Goal: Obtain resource: Download file/media

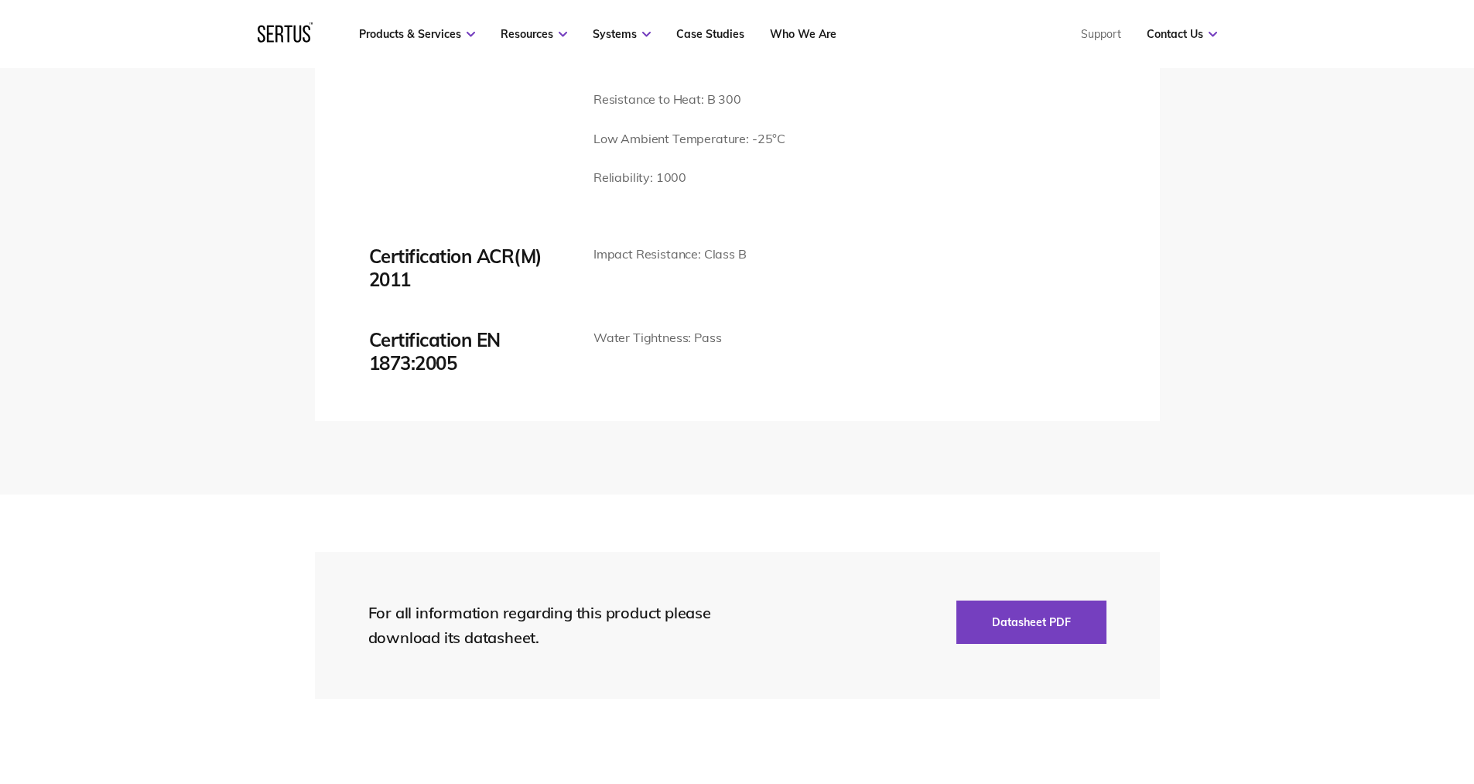
scroll to position [3095, 0]
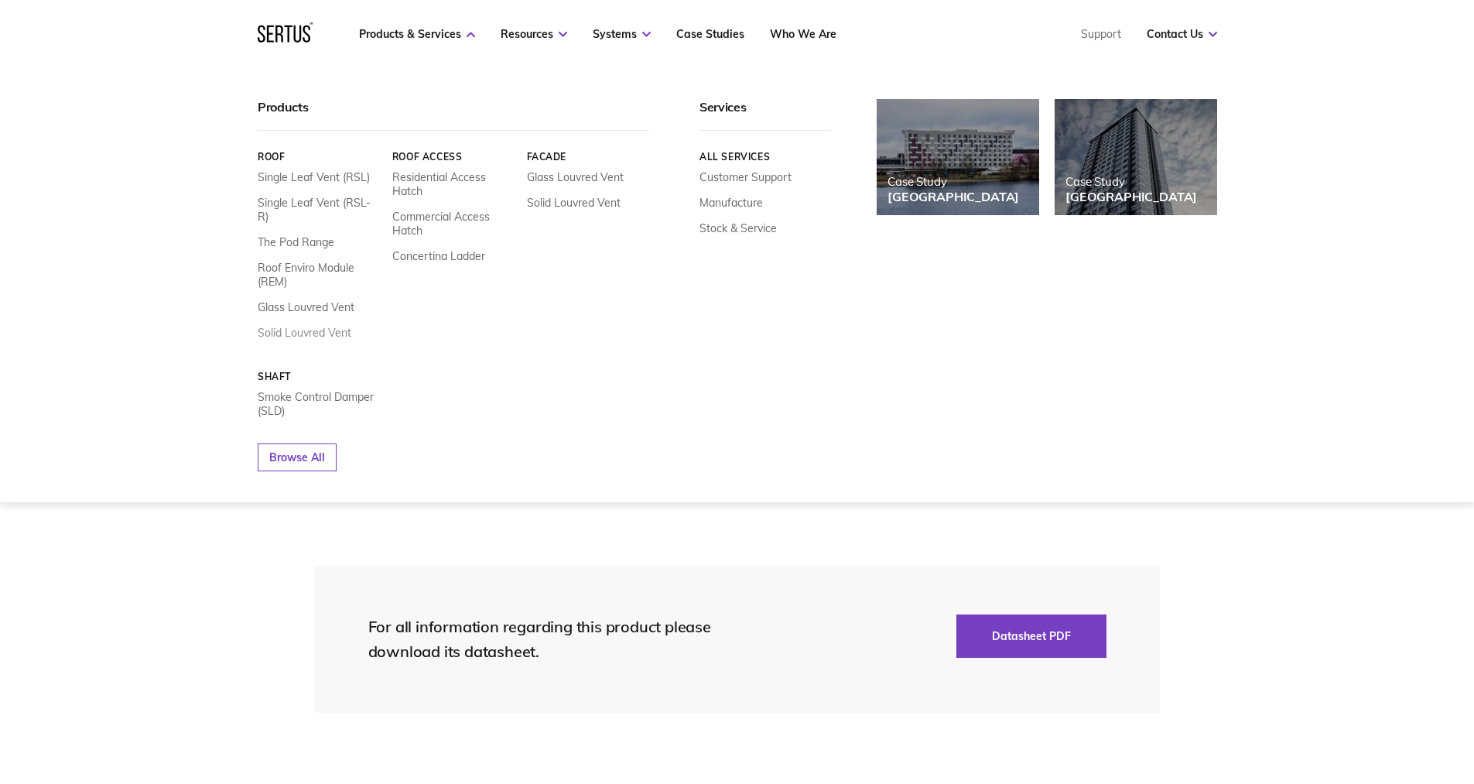
click at [334, 326] on link "Solid Louvred Vent" at bounding box center [305, 333] width 94 height 14
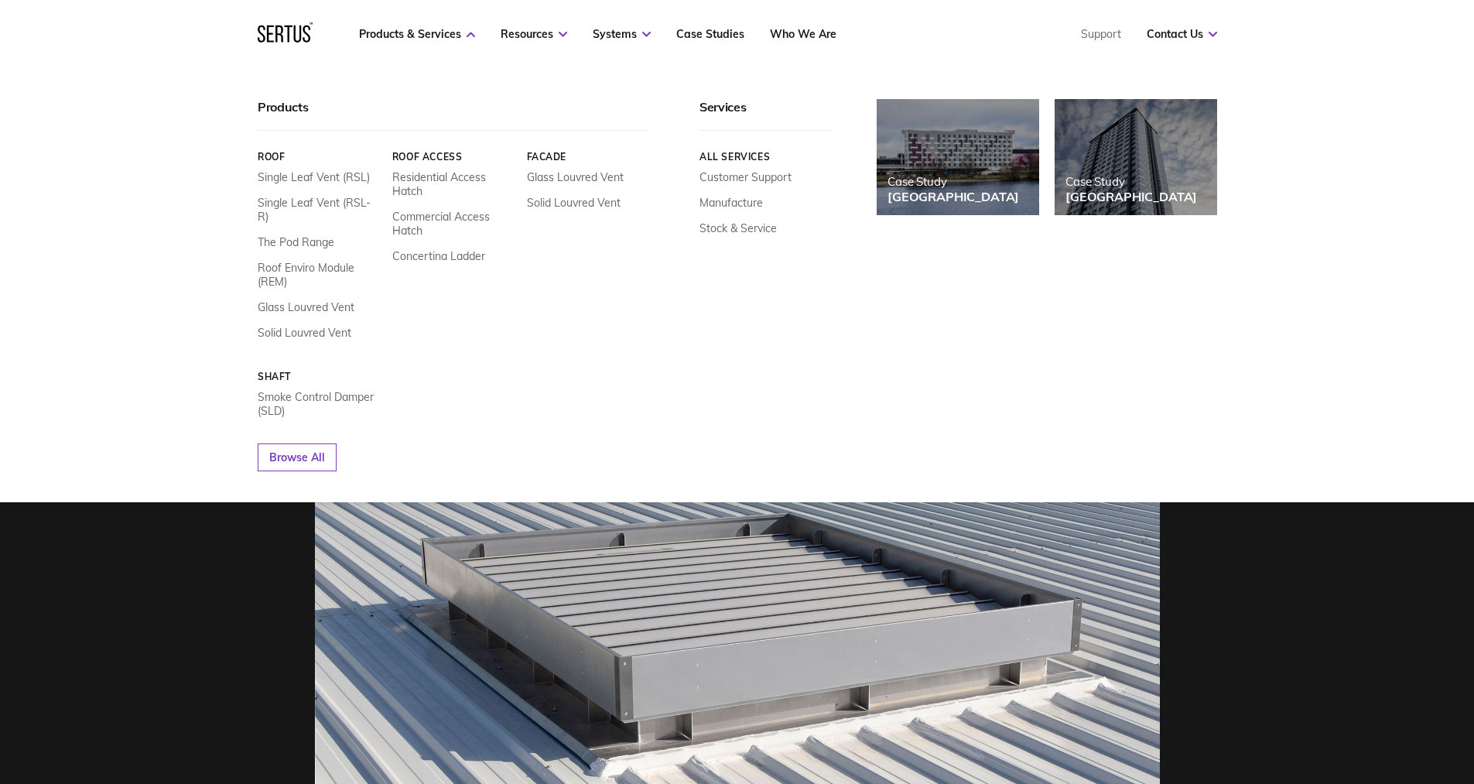
scroll to position [232, 0]
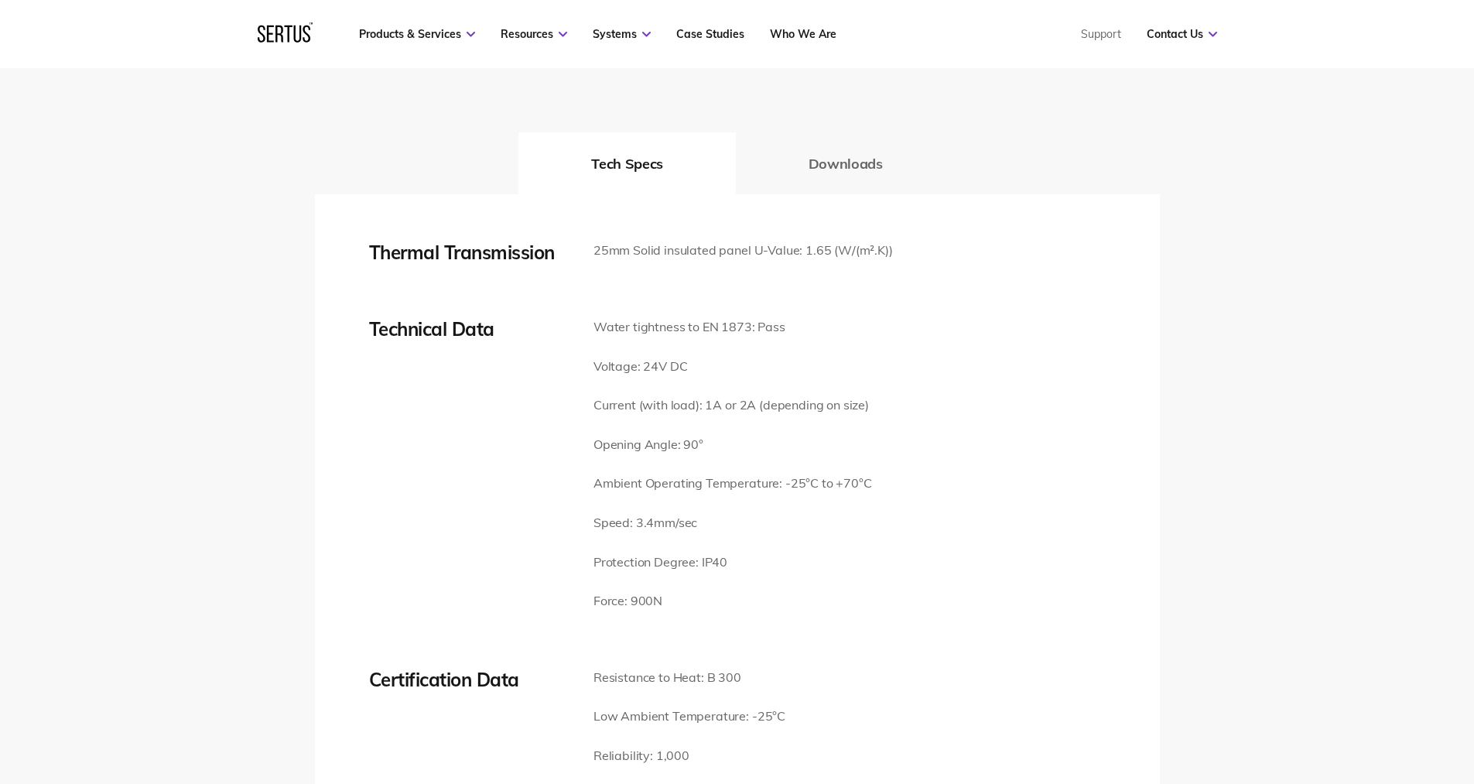
scroll to position [1857, 0]
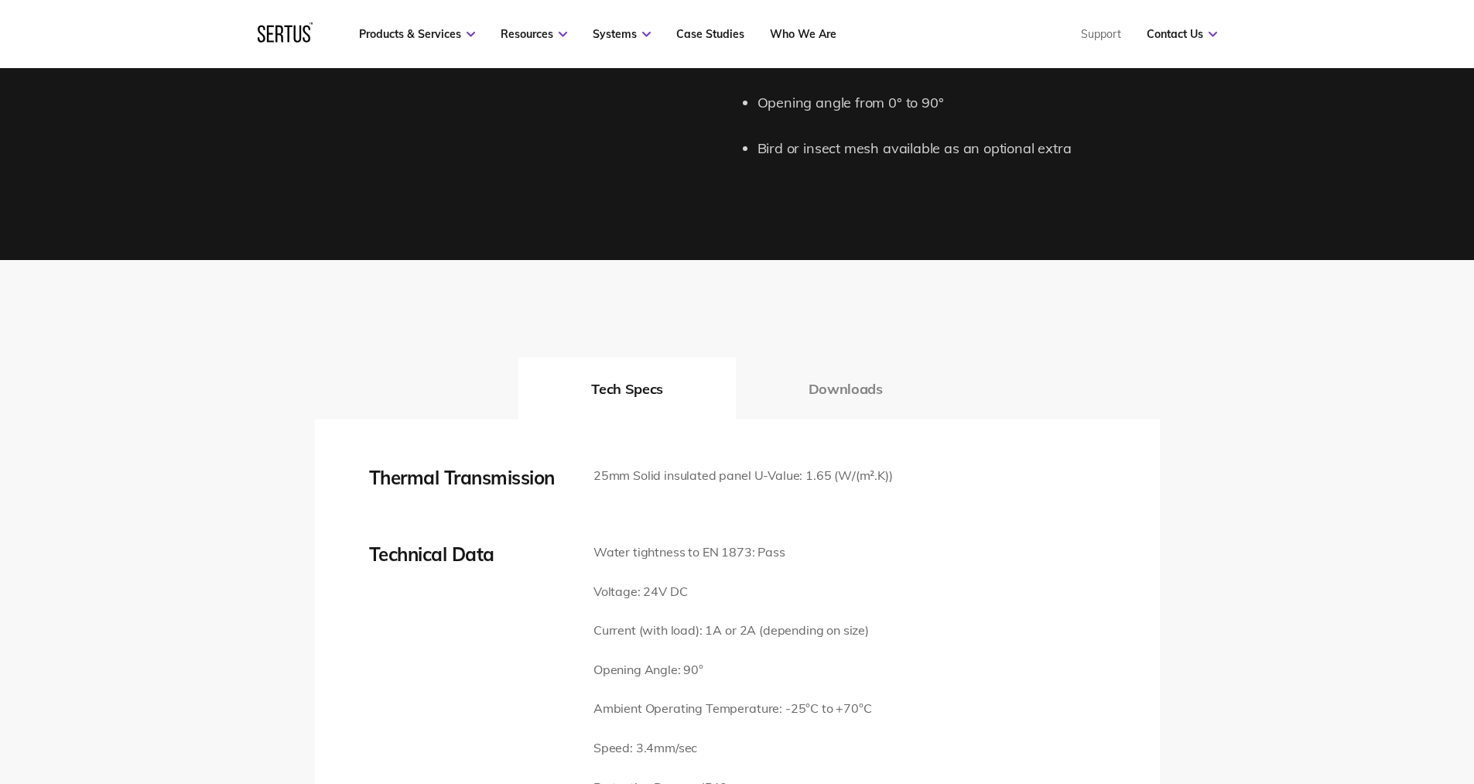
click at [874, 366] on button "Downloads" at bounding box center [846, 389] width 220 height 62
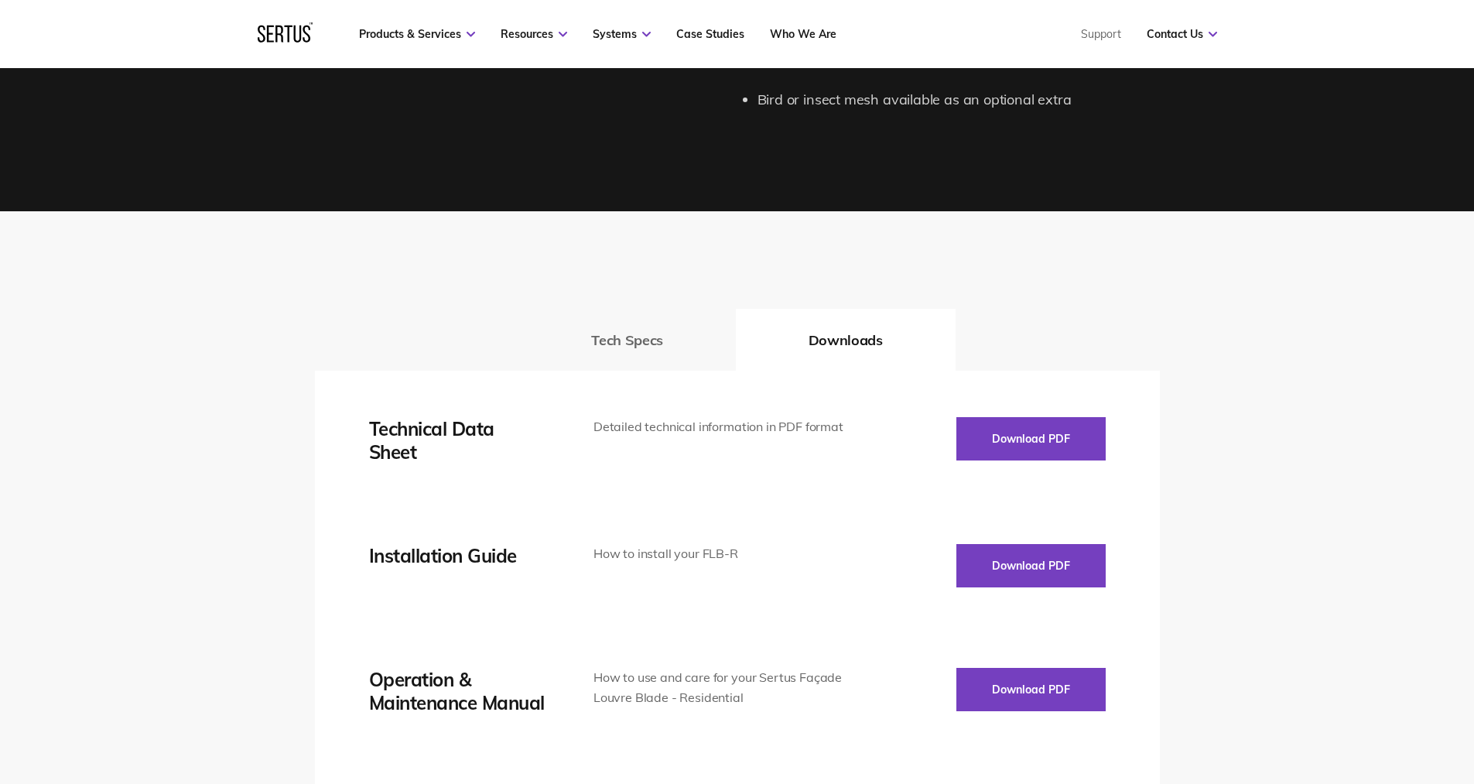
scroll to position [2012, 0]
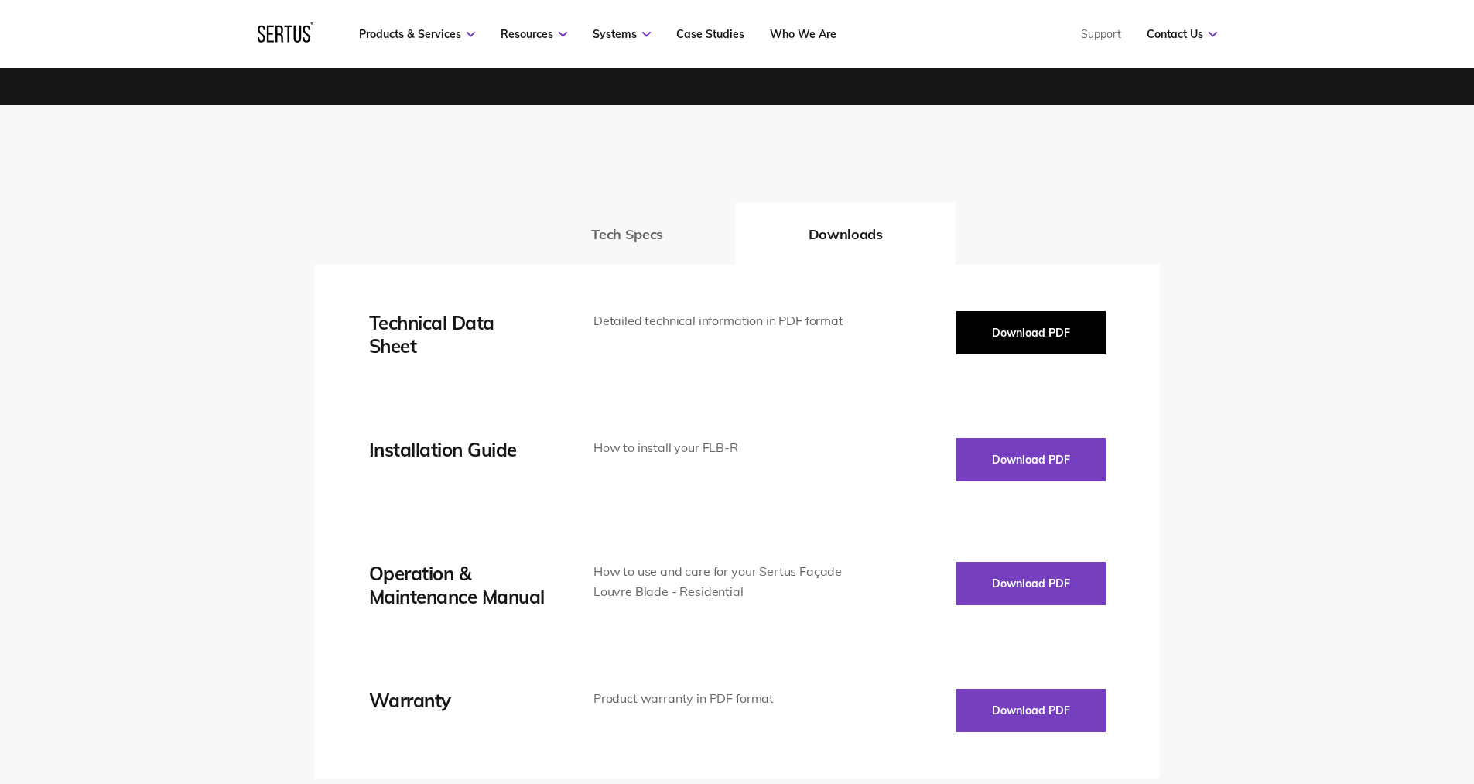
click at [1059, 311] on button "Download PDF" at bounding box center [1030, 332] width 149 height 43
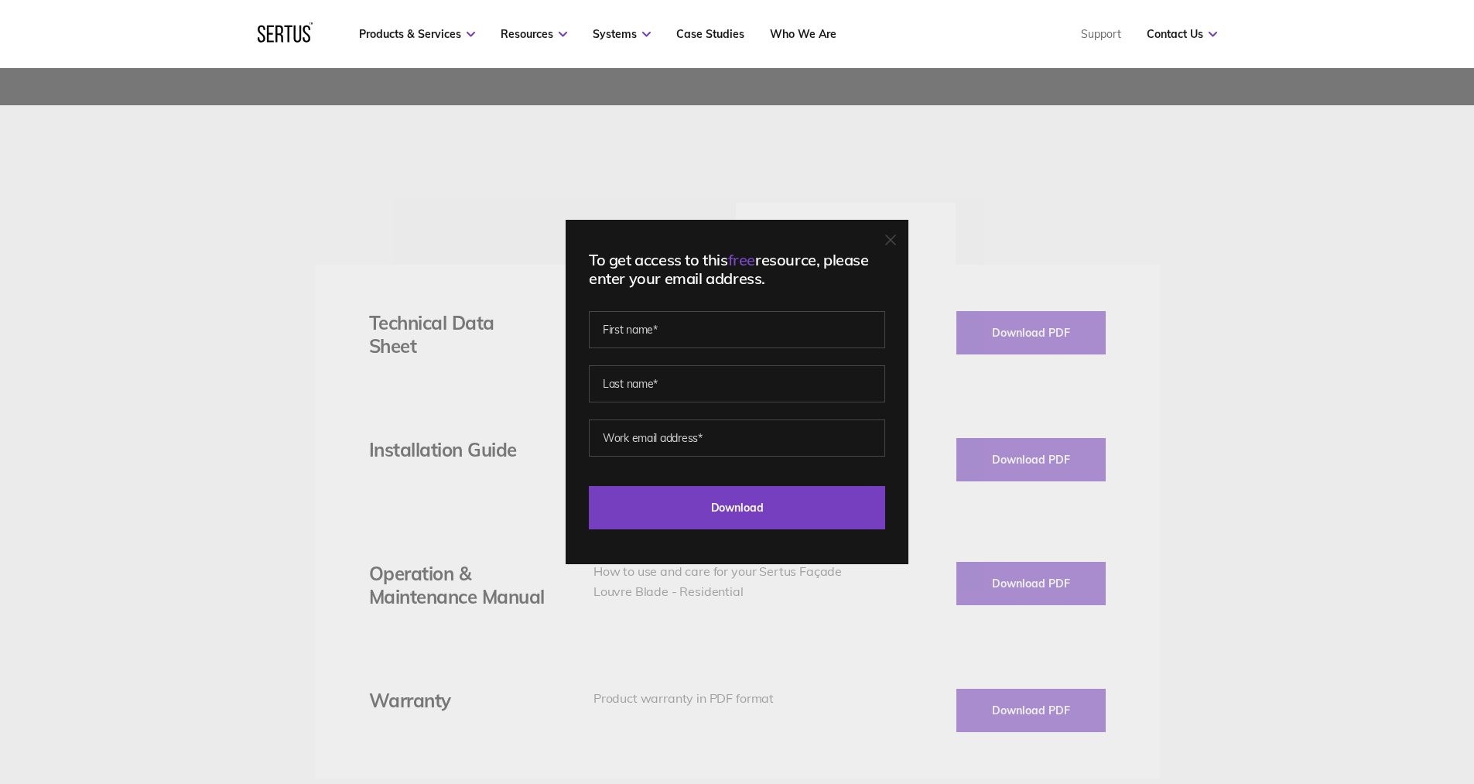
click at [1193, 203] on div "To get access to this free resource, please enter your email address. Last Down…" at bounding box center [737, 392] width 1474 height 784
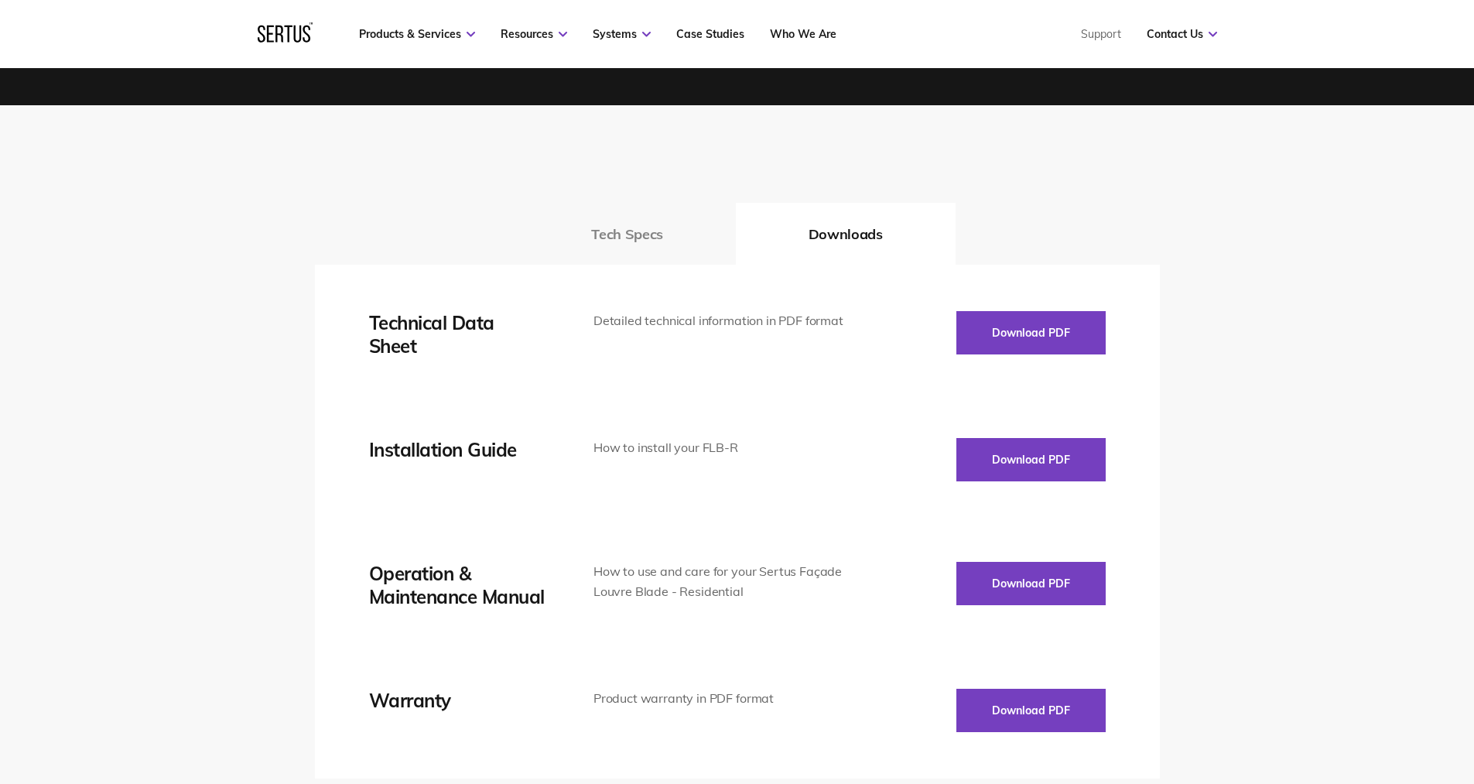
click at [610, 203] on button "Tech Specs" at bounding box center [626, 234] width 217 height 62
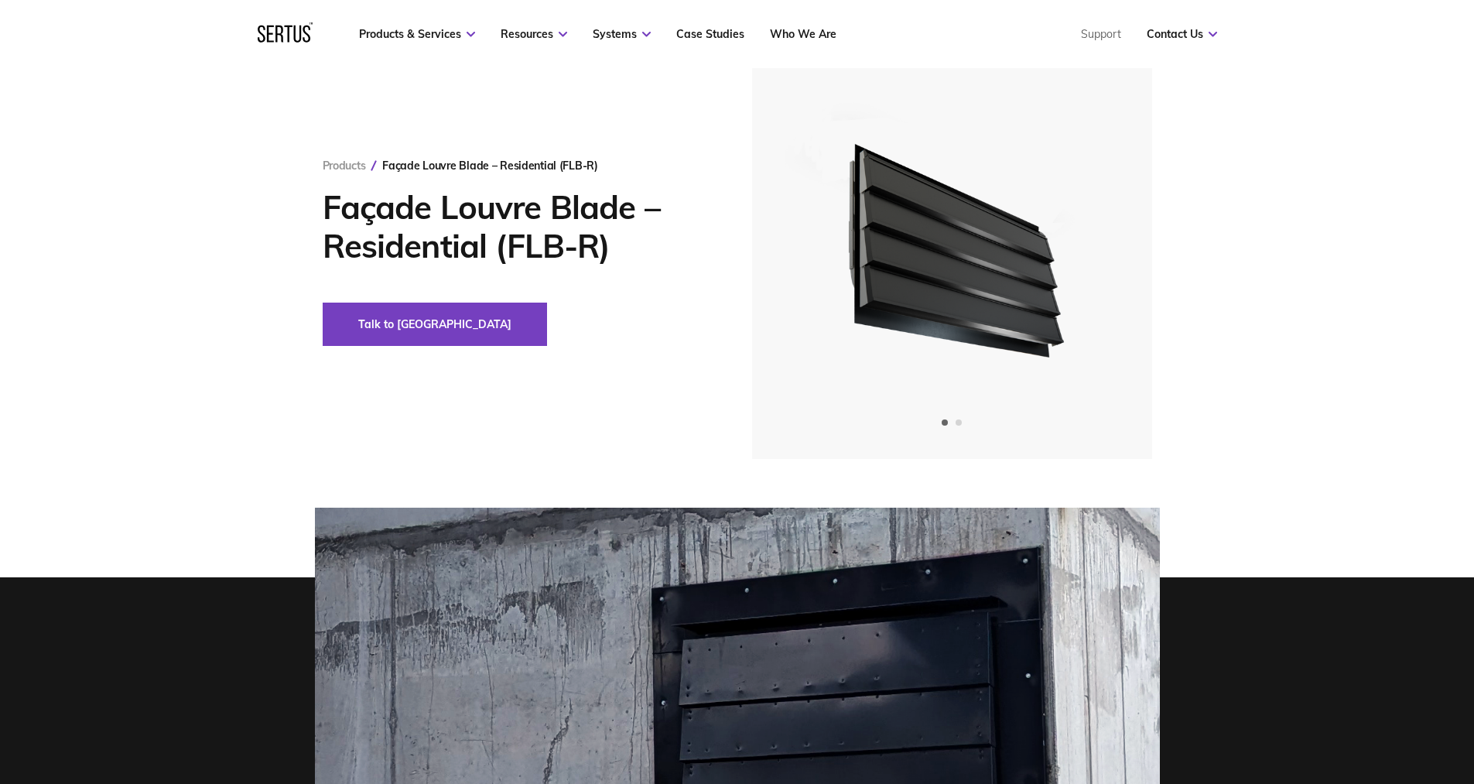
scroll to position [0, 0]
